Goal: Information Seeking & Learning: Learn about a topic

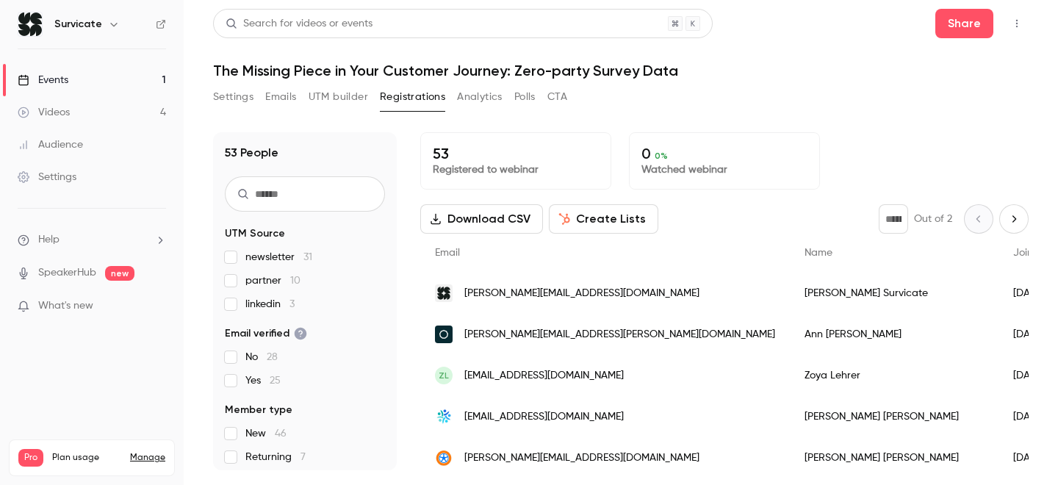
click at [133, 71] on link "Events 1" at bounding box center [92, 80] width 184 height 32
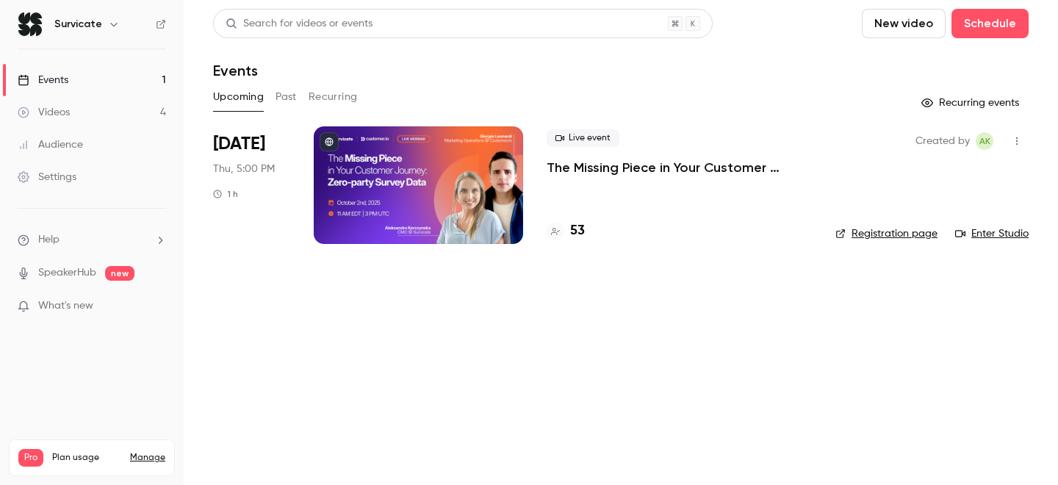
click at [639, 166] on p "The Missing Piece in Your Customer Journey: Zero-party Survey Data" at bounding box center [679, 168] width 265 height 18
